Goal: Navigation & Orientation: Find specific page/section

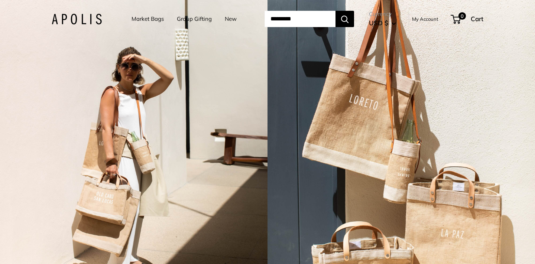
click at [143, 16] on link "Market Bags" at bounding box center [148, 19] width 32 height 10
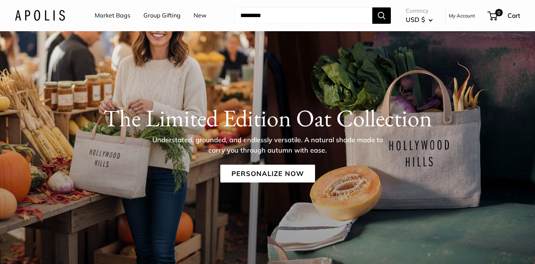
scroll to position [40, 0]
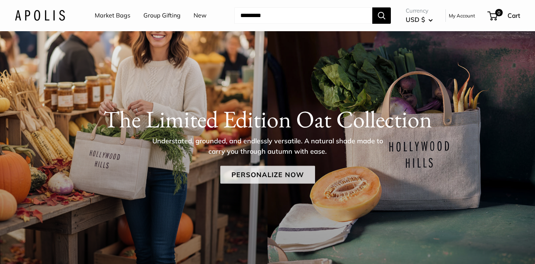
click at [288, 179] on link "Personalize Now" at bounding box center [267, 175] width 95 height 18
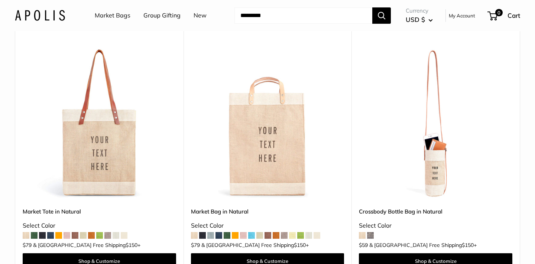
scroll to position [1961, 0]
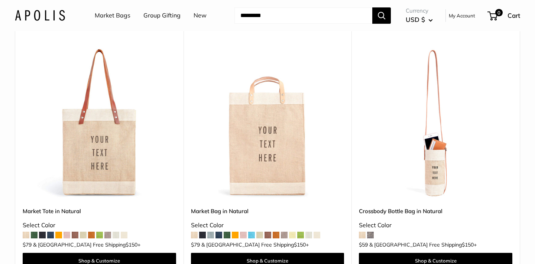
click at [45, 19] on img at bounding box center [40, 15] width 50 height 11
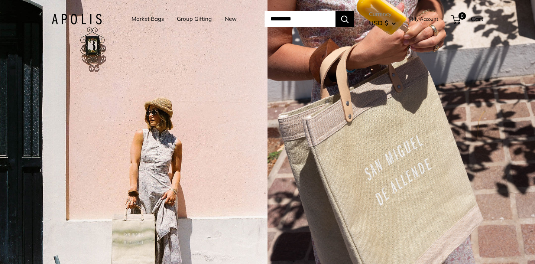
click at [139, 21] on link "Market Bags" at bounding box center [148, 19] width 32 height 10
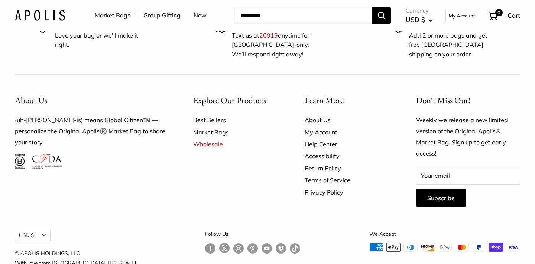
scroll to position [1894, 0]
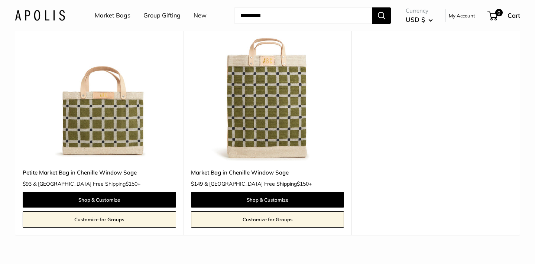
scroll to position [105, 0]
